Goal: Information Seeking & Learning: Learn about a topic

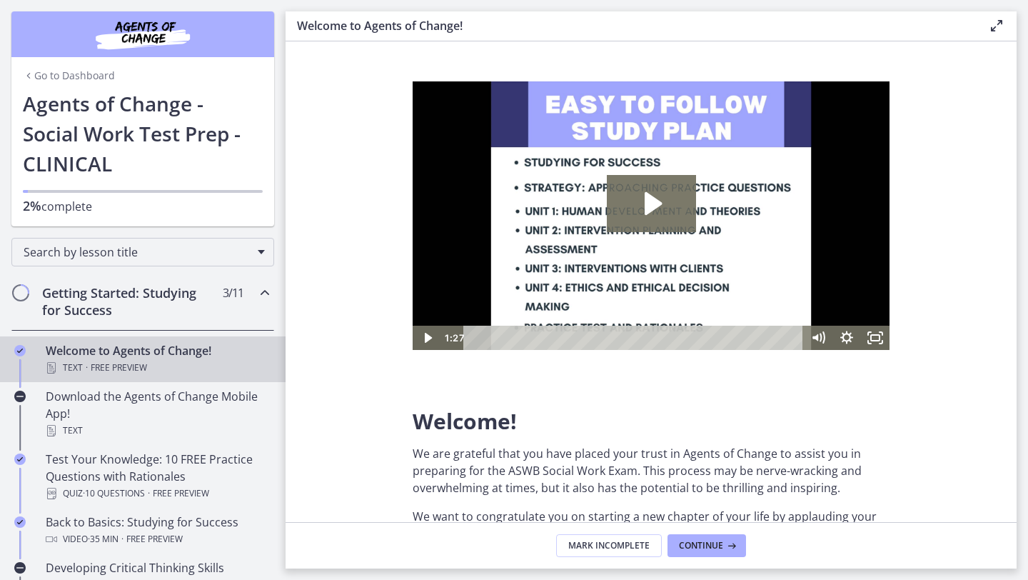
click at [49, 74] on link "Go to Dashboard" at bounding box center [69, 76] width 92 height 14
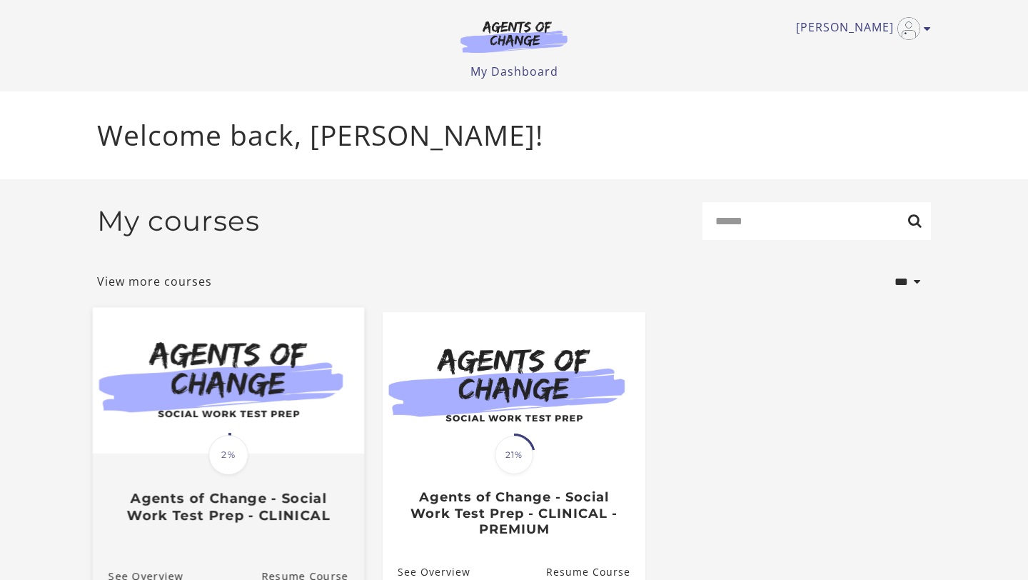
scroll to position [77, 0]
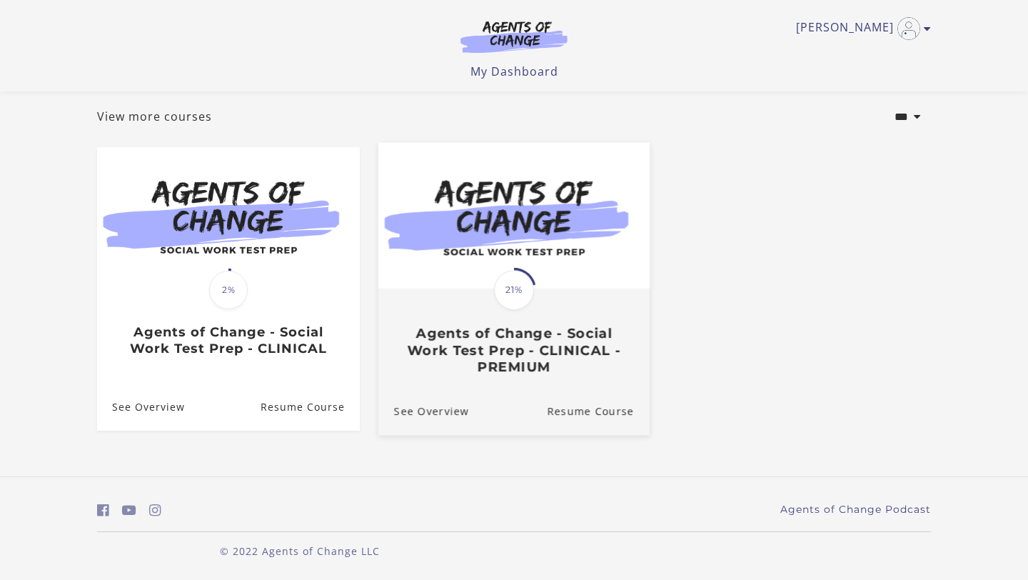
click at [512, 344] on h3 "Agents of Change - Social Work Test Prep - CLINICAL - PREMIUM" at bounding box center [514, 351] width 240 height 50
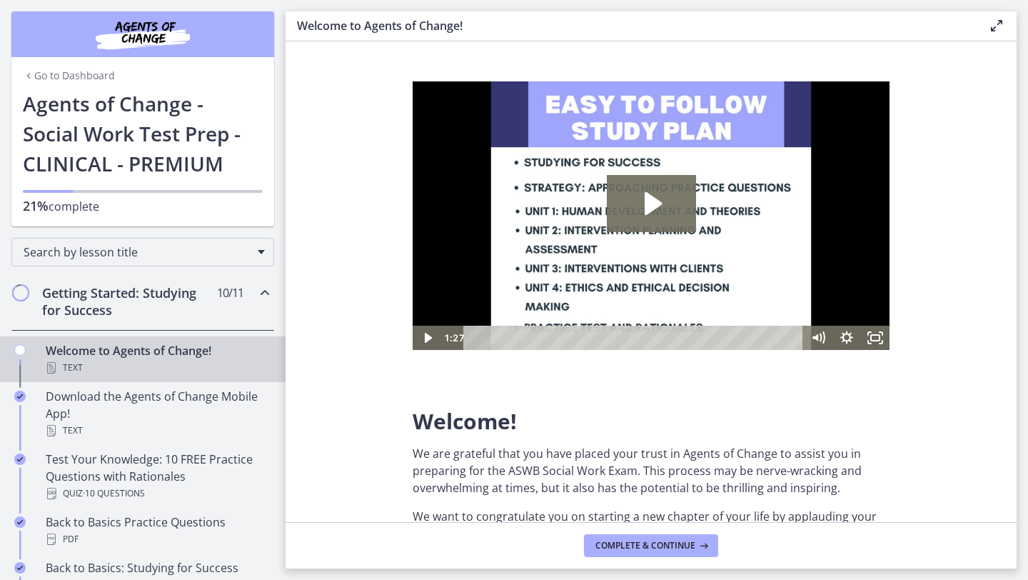
click at [94, 302] on h2 "Getting Started: Studying for Success" at bounding box center [129, 301] width 174 height 34
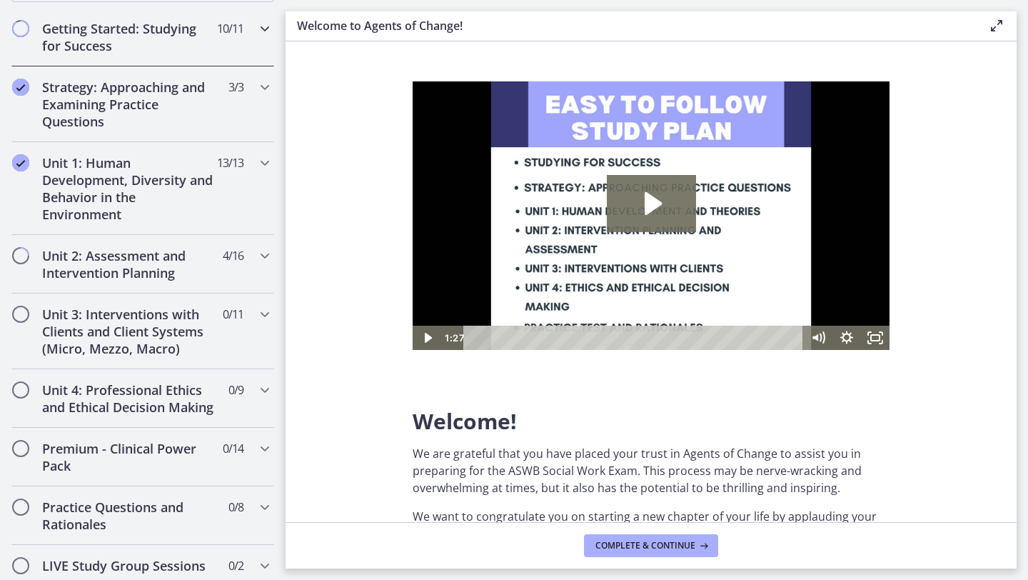
scroll to position [266, 0]
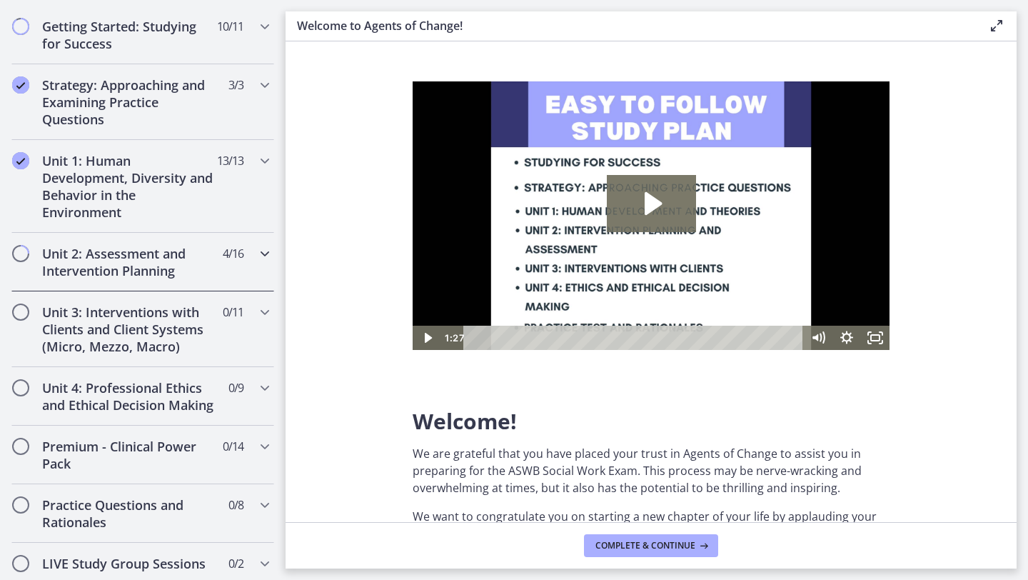
click at [129, 262] on h2 "Unit 2: Assessment and Intervention Planning" at bounding box center [129, 262] width 174 height 34
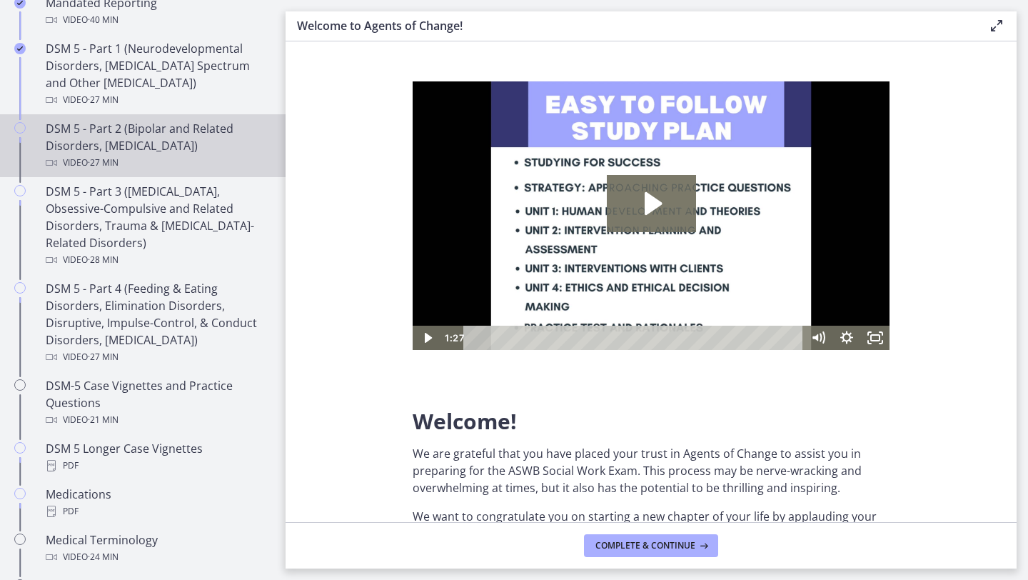
scroll to position [684, 0]
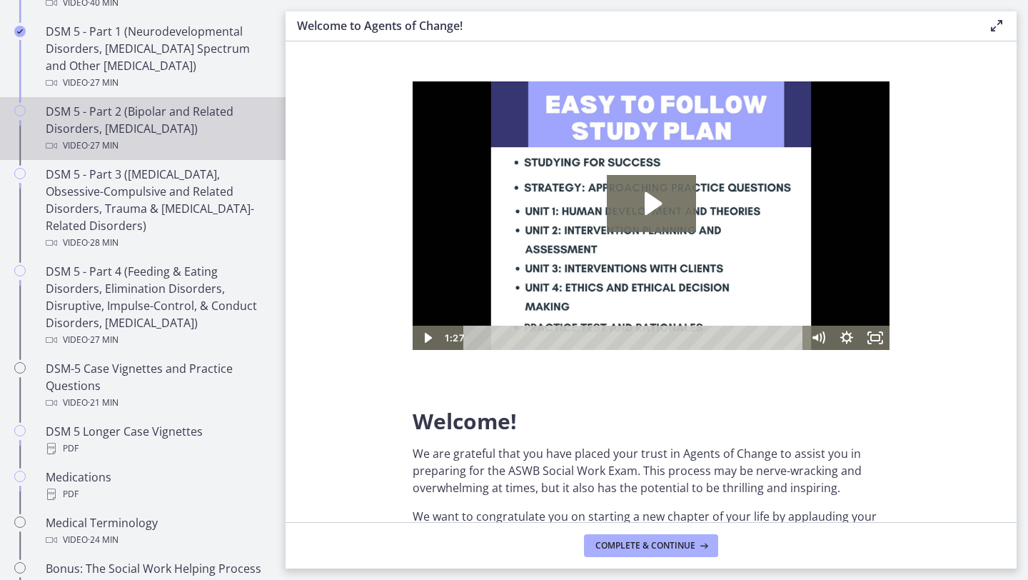
click at [169, 129] on div "DSM 5 - Part 2 (Bipolar and Related Disorders, [MEDICAL_DATA]) Video · 27 min" at bounding box center [157, 128] width 223 height 51
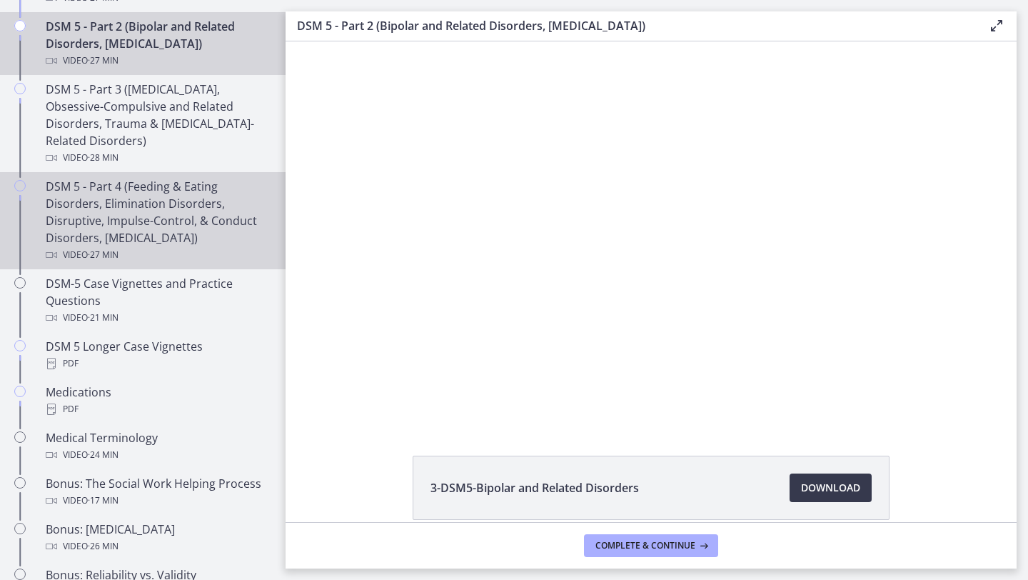
scroll to position [764, 0]
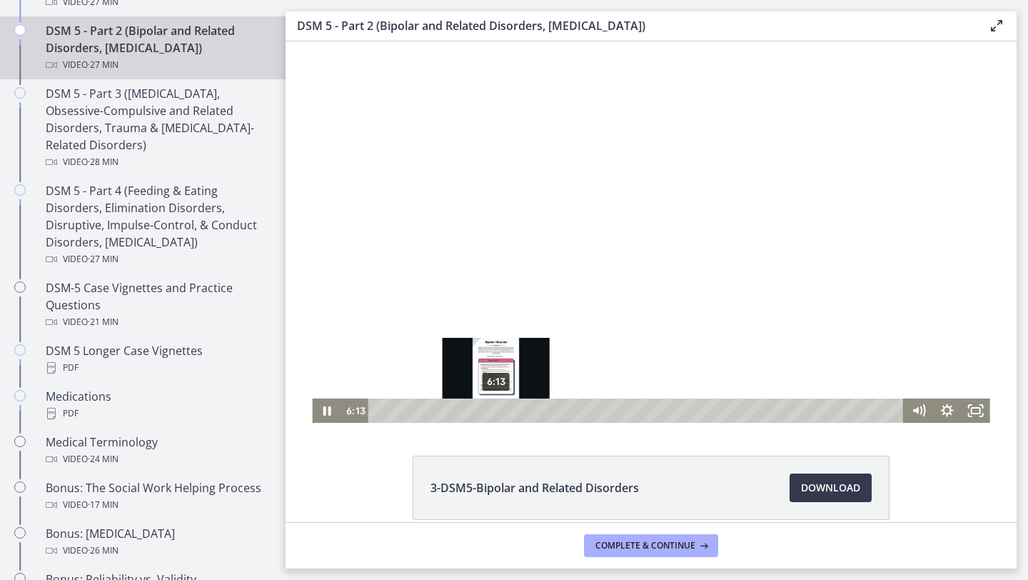
click at [496, 412] on div "6:13" at bounding box center [638, 411] width 519 height 24
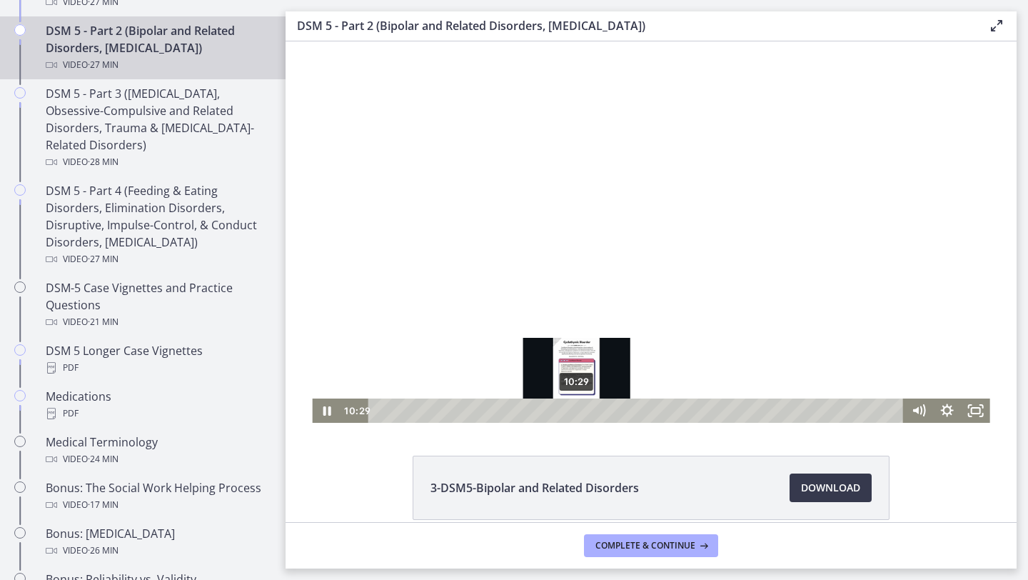
click at [577, 411] on div "10:29" at bounding box center [638, 411] width 519 height 24
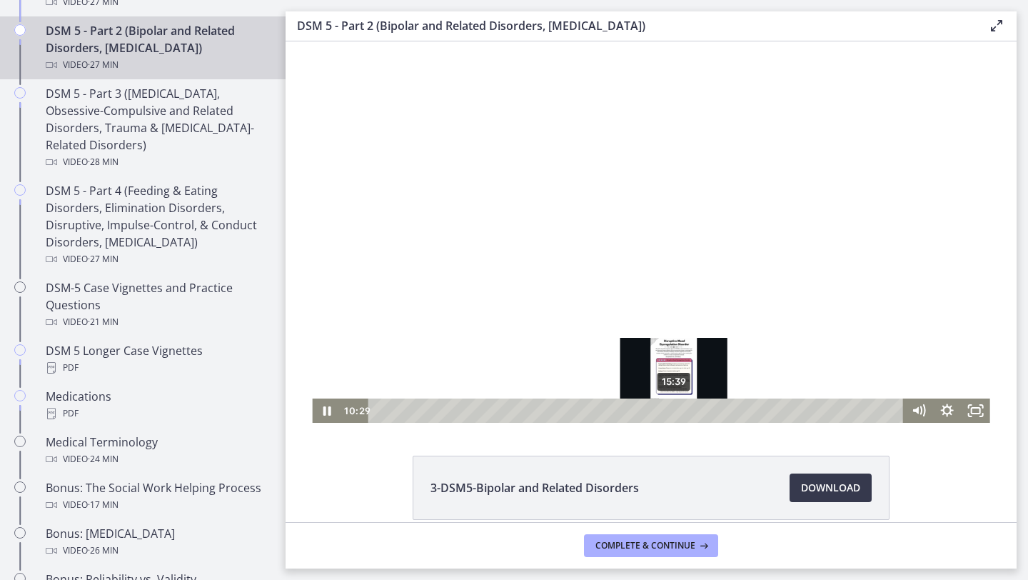
click at [675, 406] on div "15:39" at bounding box center [638, 411] width 519 height 24
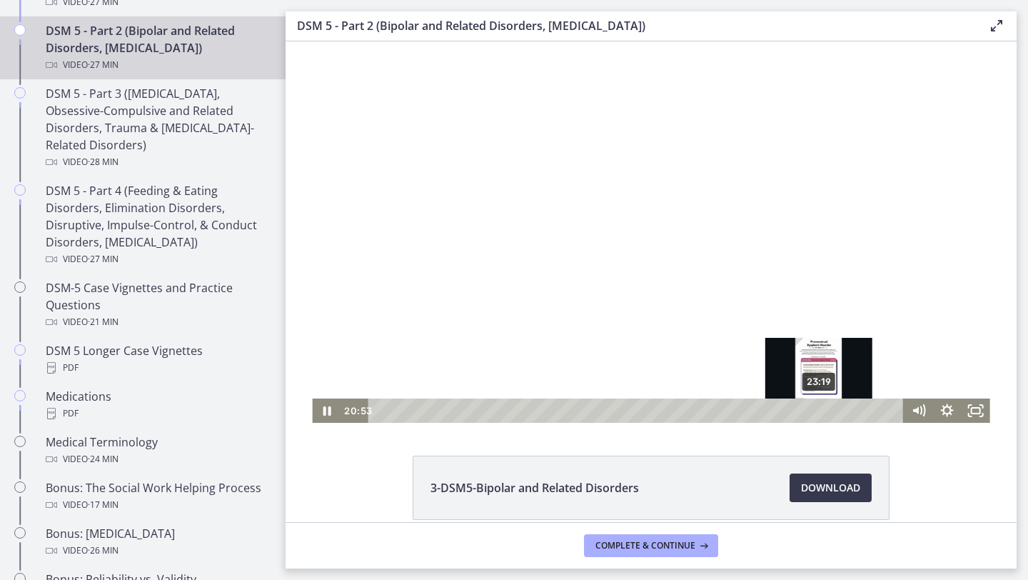
click at [825, 409] on div "23:19" at bounding box center [638, 411] width 519 height 24
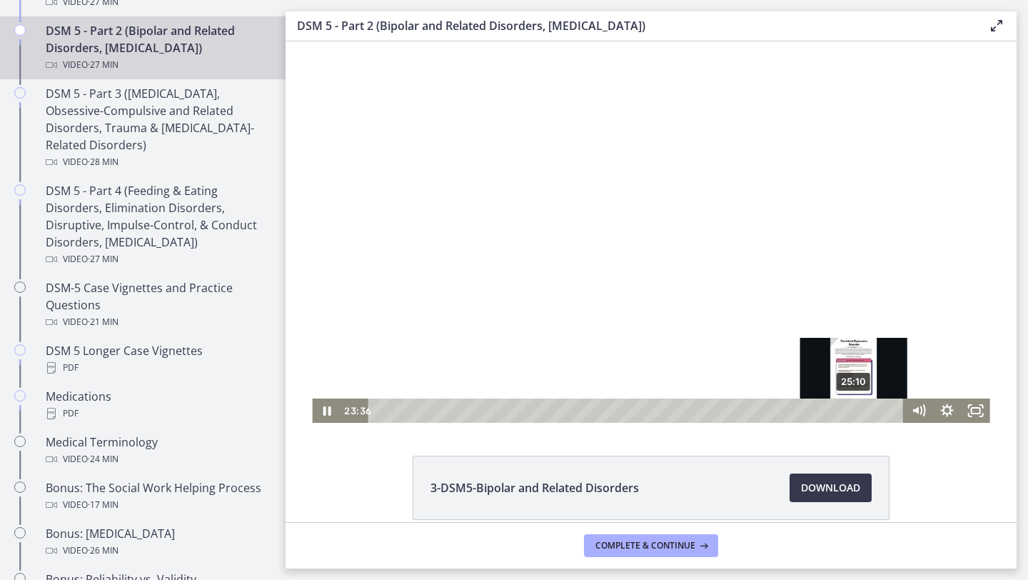
click at [861, 408] on div "25:10" at bounding box center [638, 411] width 519 height 24
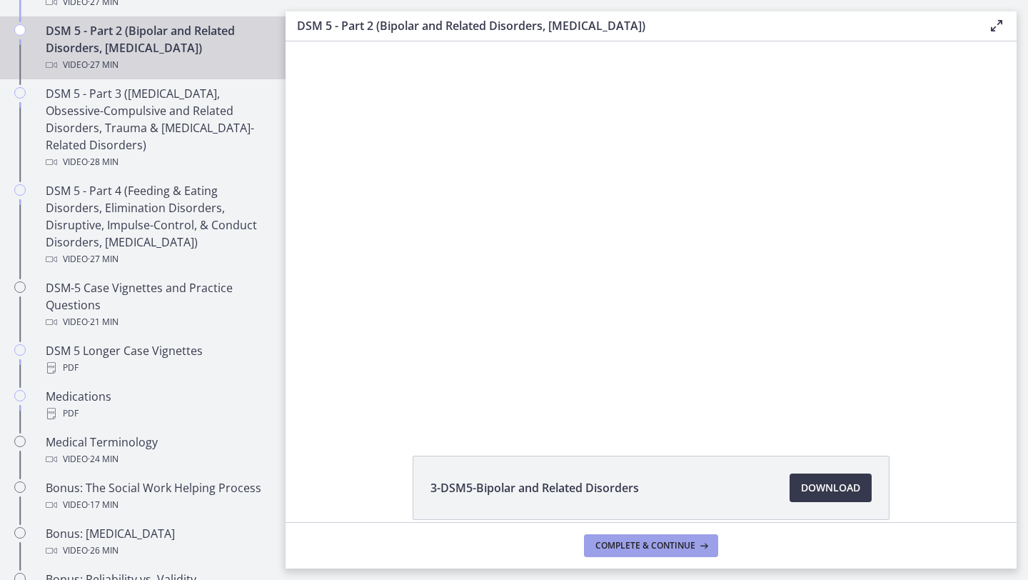
click at [614, 544] on span "Complete & continue" at bounding box center [646, 545] width 100 height 11
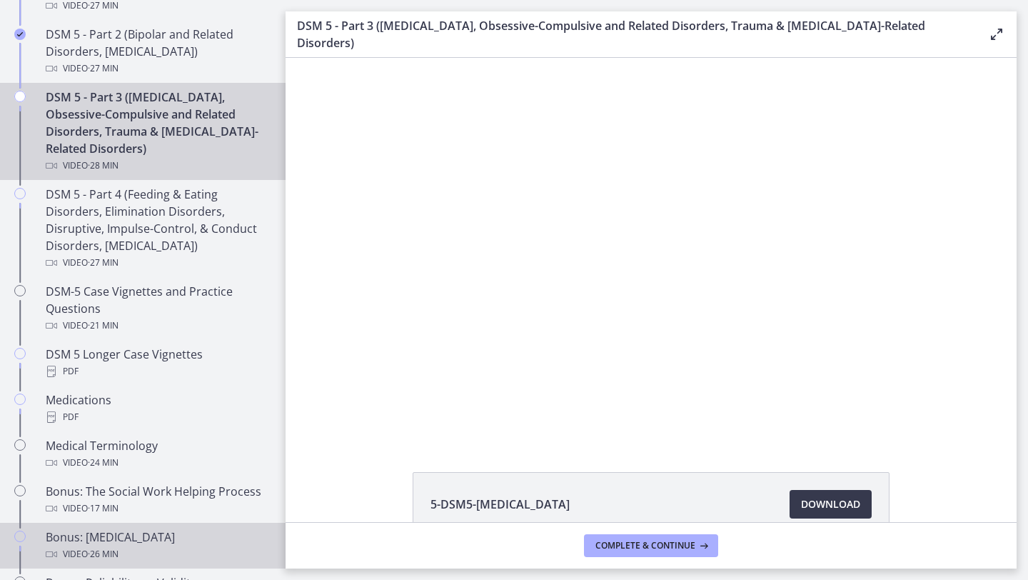
scroll to position [577, 0]
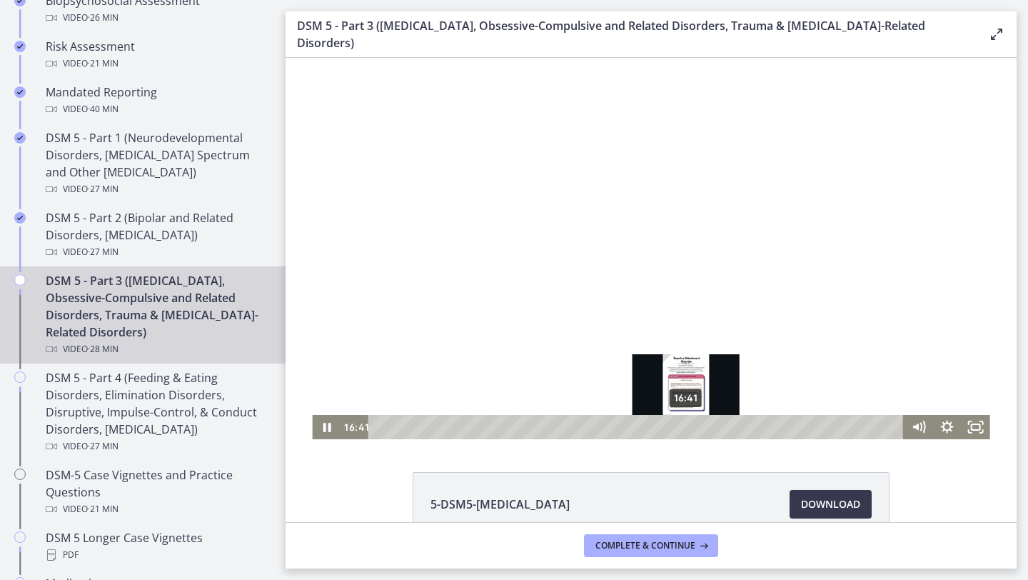
click at [687, 424] on div "16:41" at bounding box center [638, 427] width 519 height 24
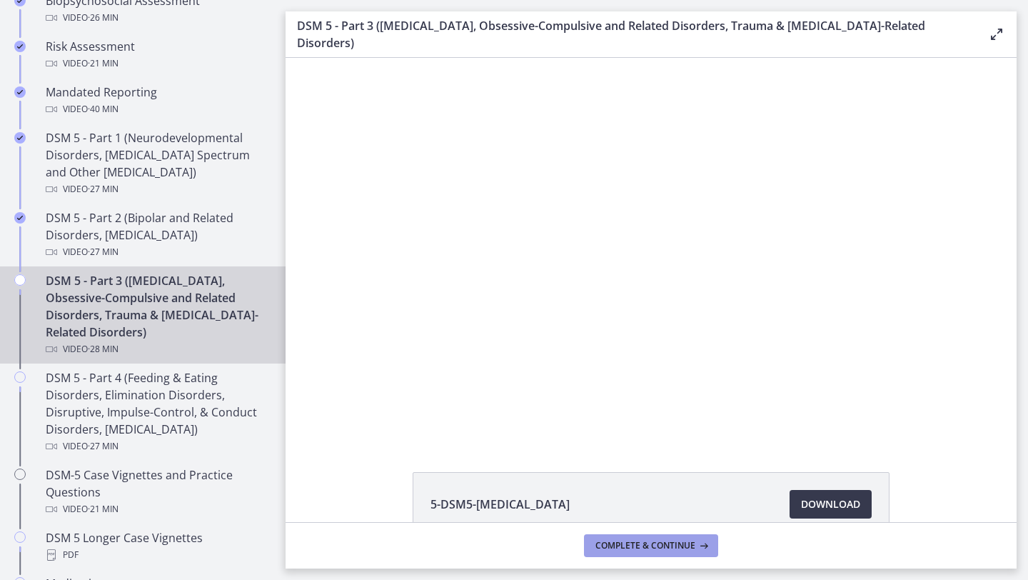
click at [666, 552] on button "Complete & continue" at bounding box center [651, 545] width 134 height 23
